Goal: Navigation & Orientation: Find specific page/section

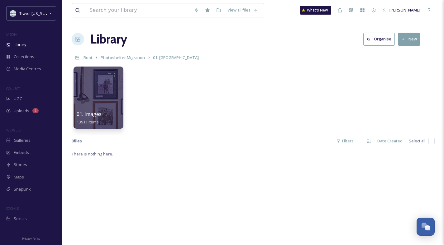
click at [238, 42] on div "Library Organise New" at bounding box center [253, 39] width 363 height 19
click at [131, 56] on span "Photoshelter Migration" at bounding box center [123, 58] width 44 height 6
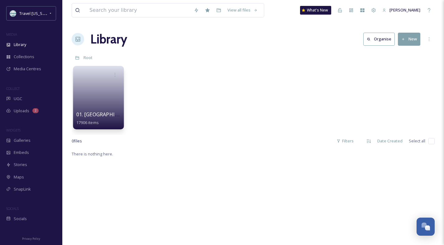
click at [102, 115] on span "01. [GEOGRAPHIC_DATA]" at bounding box center [105, 114] width 59 height 7
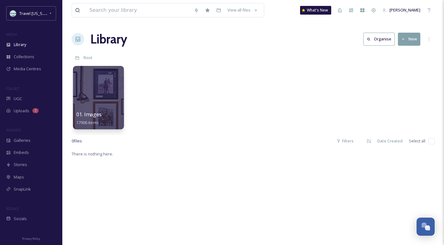
click at [85, 115] on span "01. Images" at bounding box center [89, 114] width 26 height 7
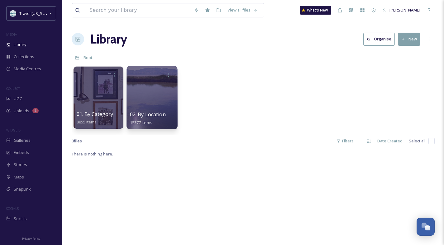
click at [157, 113] on span "02. By Location" at bounding box center [148, 114] width 36 height 7
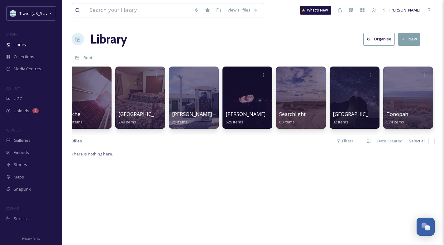
scroll to position [0, 2583]
